Goal: Check status: Check status

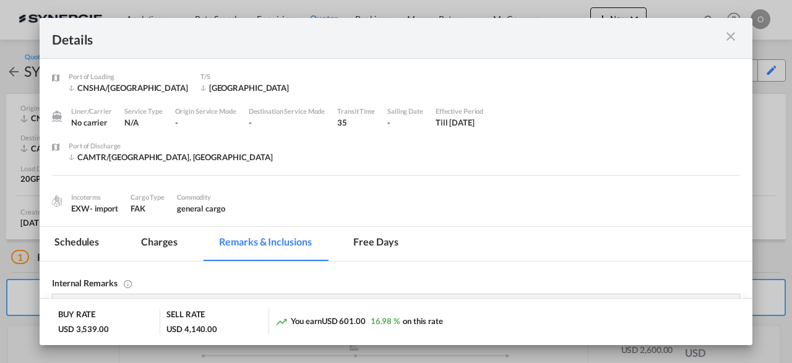
scroll to position [88, 0]
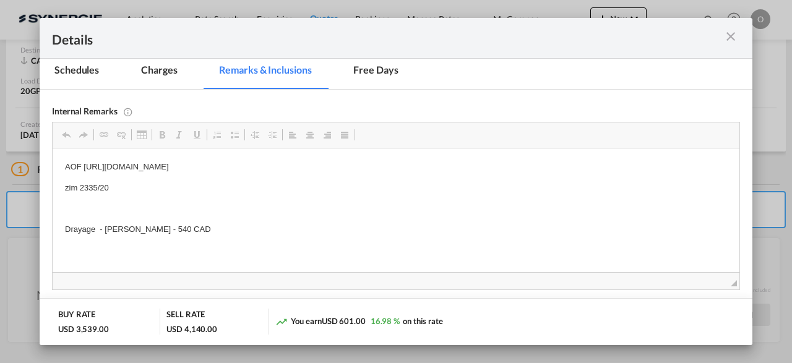
click at [728, 32] on md-icon "icon-close m-3 fg-AAA8AD cursor" at bounding box center [730, 36] width 15 height 15
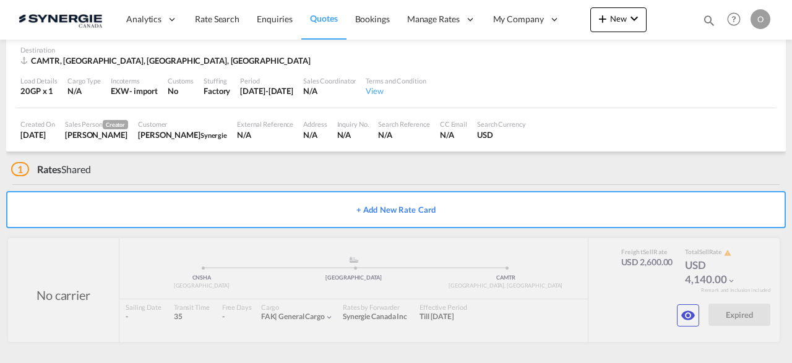
scroll to position [115, 0]
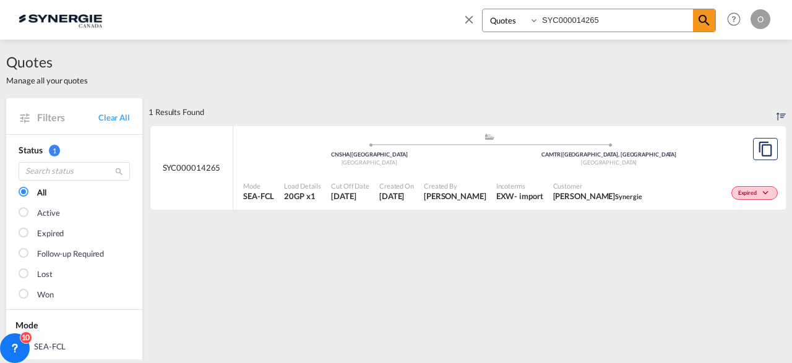
select select "Quotes"
click at [581, 15] on input "SYC000014265" at bounding box center [616, 20] width 154 height 22
paste input "371"
type input "SYC000014371"
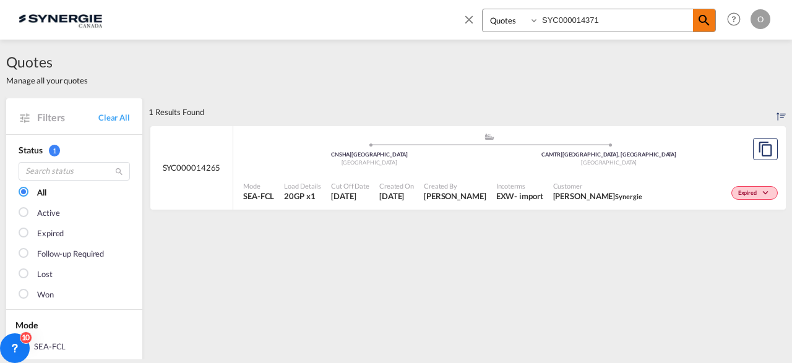
click at [706, 15] on md-icon "icon-magnify" at bounding box center [704, 20] width 15 height 15
click at [541, 186] on span "Incoterms" at bounding box center [518, 185] width 45 height 9
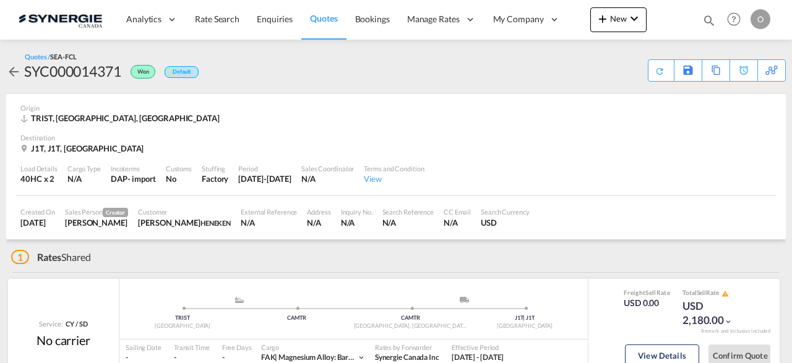
scroll to position [74, 0]
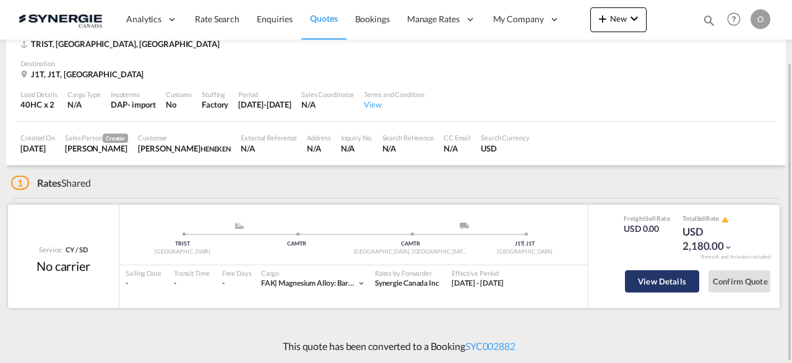
click at [652, 282] on button "View Details" at bounding box center [662, 281] width 74 height 22
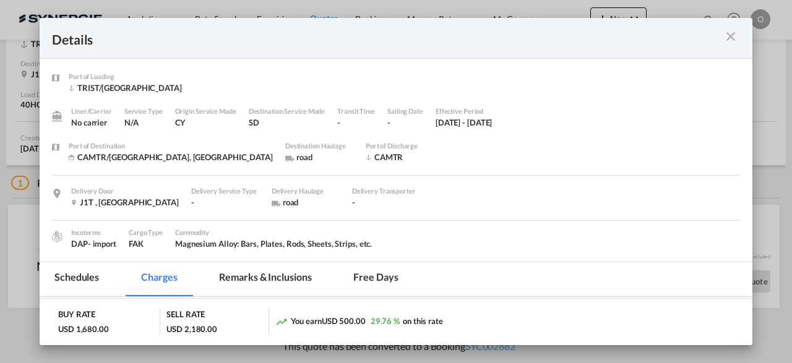
click at [267, 275] on md-tab-item "Remarks & Inclusions" at bounding box center [265, 279] width 122 height 34
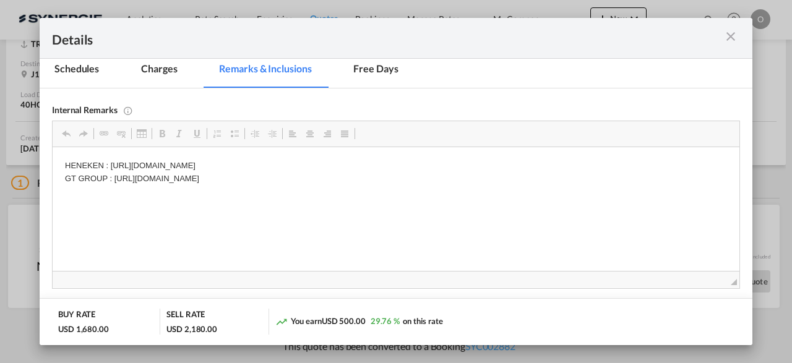
scroll to position [0, 0]
drag, startPoint x: 443, startPoint y: 181, endPoint x: 119, endPoint y: 180, distance: 324.2
click at [119, 180] on p "HENEKEN : https://app.frontapp.com/open/msg_1havbjgv?key=Kg0PgDUwZWDMqvOFO208iP…" at bounding box center [396, 173] width 662 height 26
click at [730, 37] on md-icon "icon-close m-3 fg-AAA8AD cursor" at bounding box center [730, 36] width 15 height 15
